Goal: Task Accomplishment & Management: Complete application form

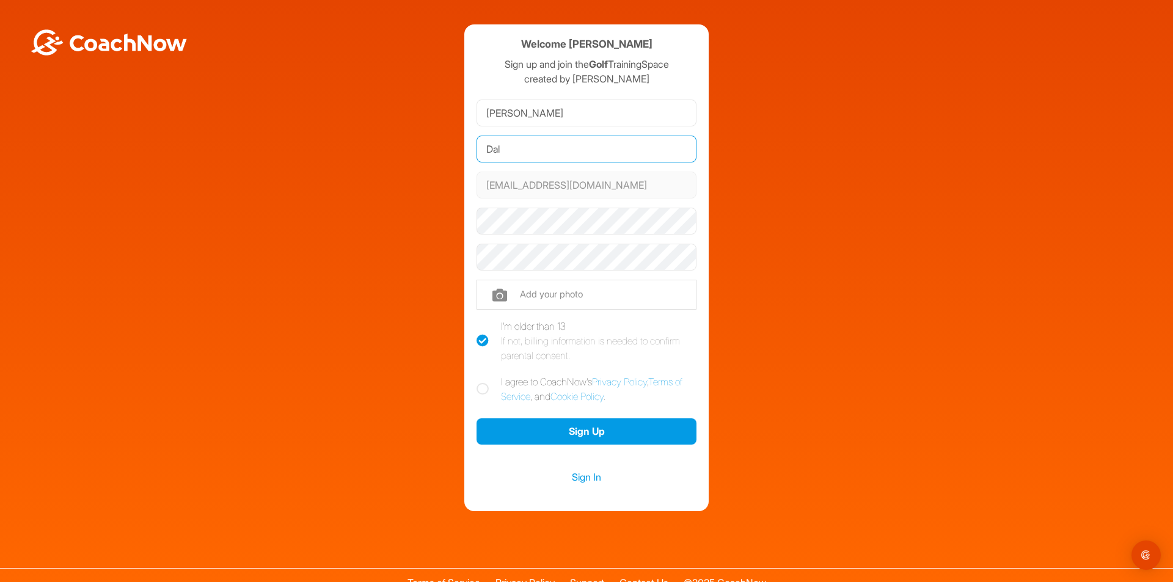
click at [533, 143] on input "Dal" at bounding box center [586, 149] width 220 height 27
click at [505, 145] on input "[PERSON_NAME]" at bounding box center [586, 149] width 220 height 27
type input "[PERSON_NAME]"
click at [481, 390] on icon at bounding box center [482, 389] width 12 height 12
click at [481, 382] on input "I agree to CoachNow's Privacy Policy , Terms of Service , and Cookie Policy ." at bounding box center [480, 378] width 8 height 8
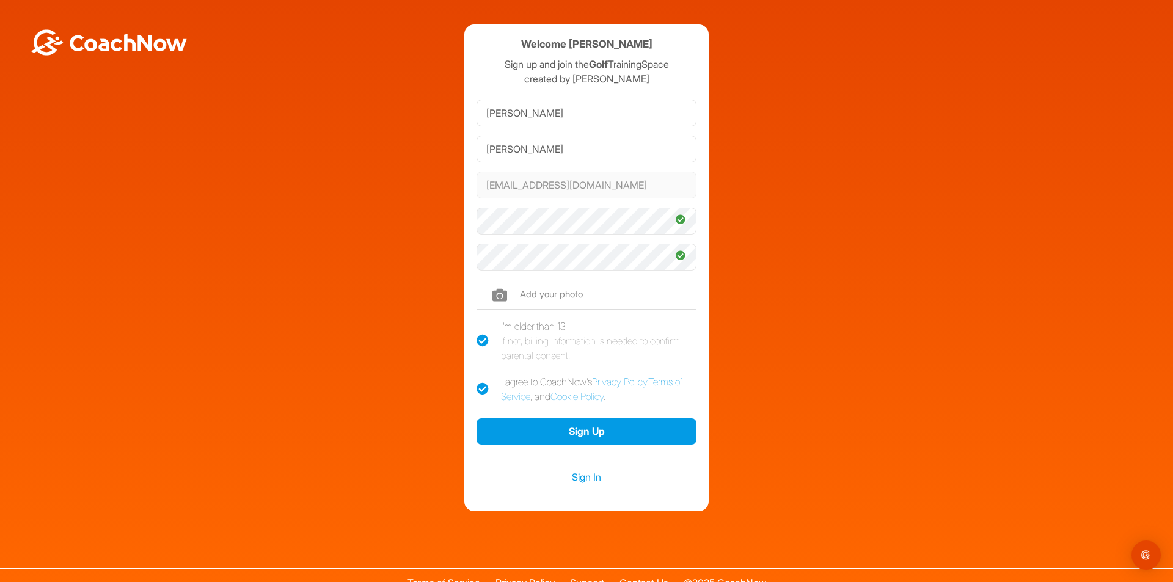
checkbox input "true"
click at [577, 299] on input "file" at bounding box center [586, 294] width 220 height 29
type input "C:\fakepath\IMG_5679 (2).jpg"
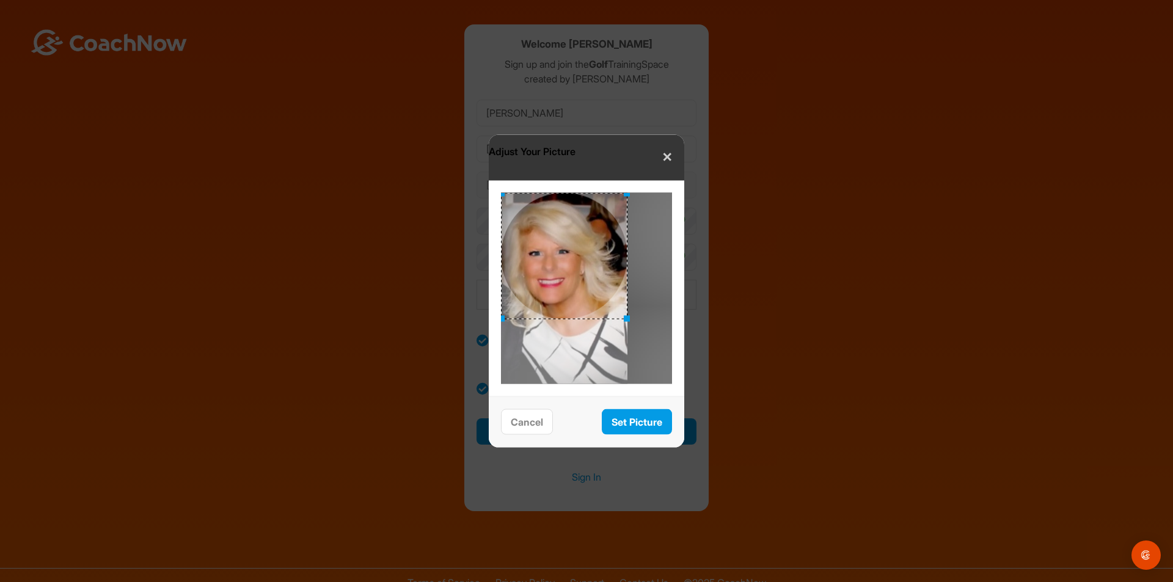
drag, startPoint x: 534, startPoint y: 241, endPoint x: 505, endPoint y: 206, distance: 46.0
click at [505, 206] on div at bounding box center [586, 287] width 171 height 191
click at [645, 423] on button "Set Picture" at bounding box center [637, 422] width 70 height 26
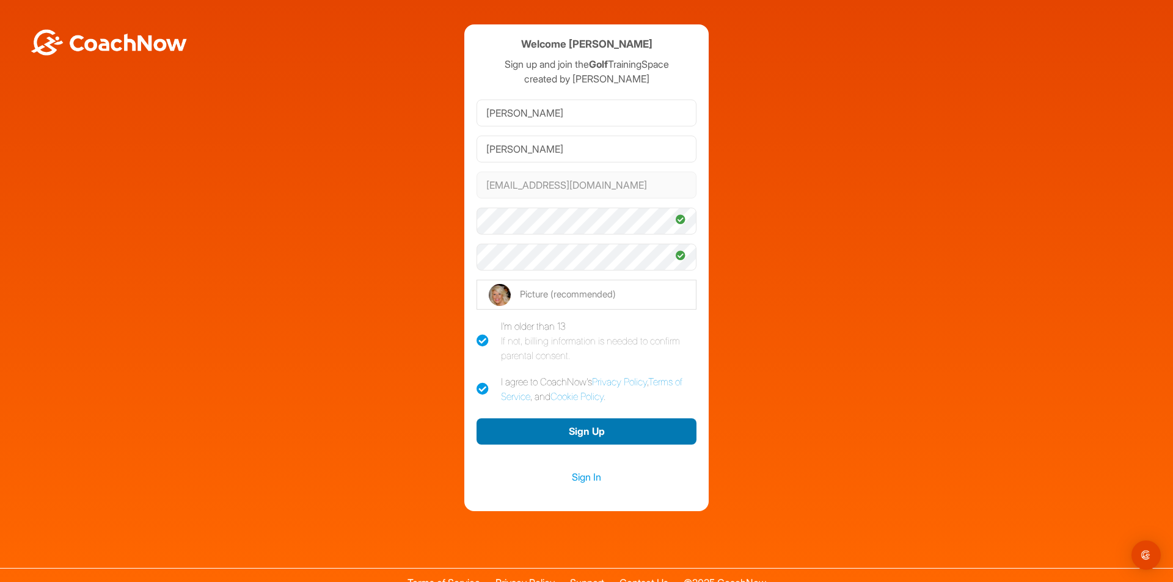
click at [576, 426] on button "Sign Up" at bounding box center [586, 431] width 220 height 26
